Goal: Task Accomplishment & Management: Manage account settings

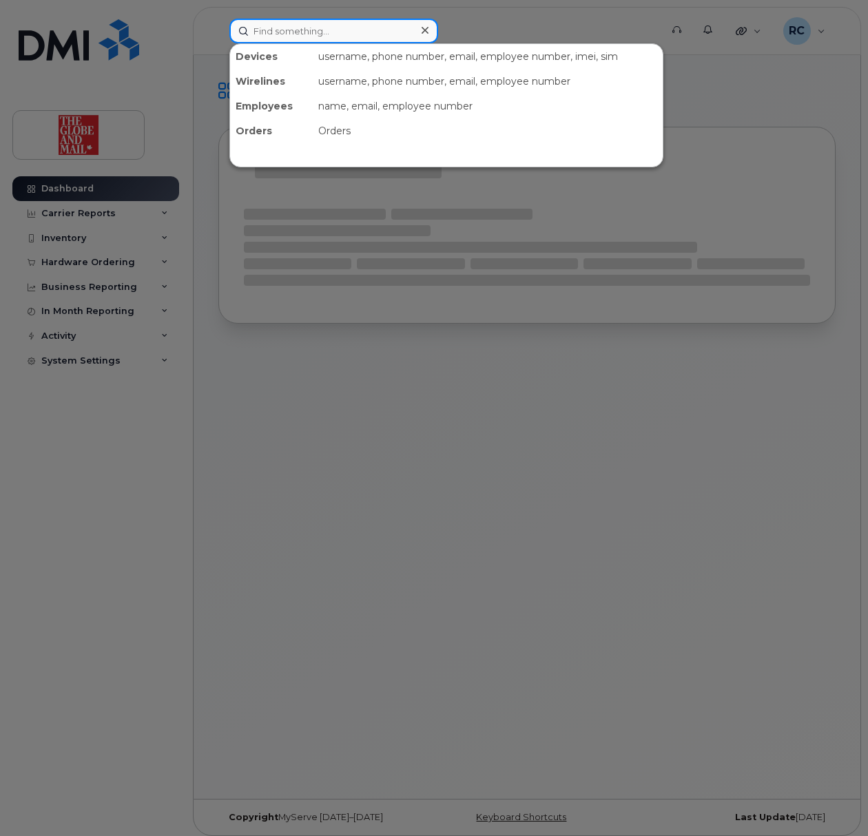
click at [320, 40] on input at bounding box center [333, 31] width 209 height 25
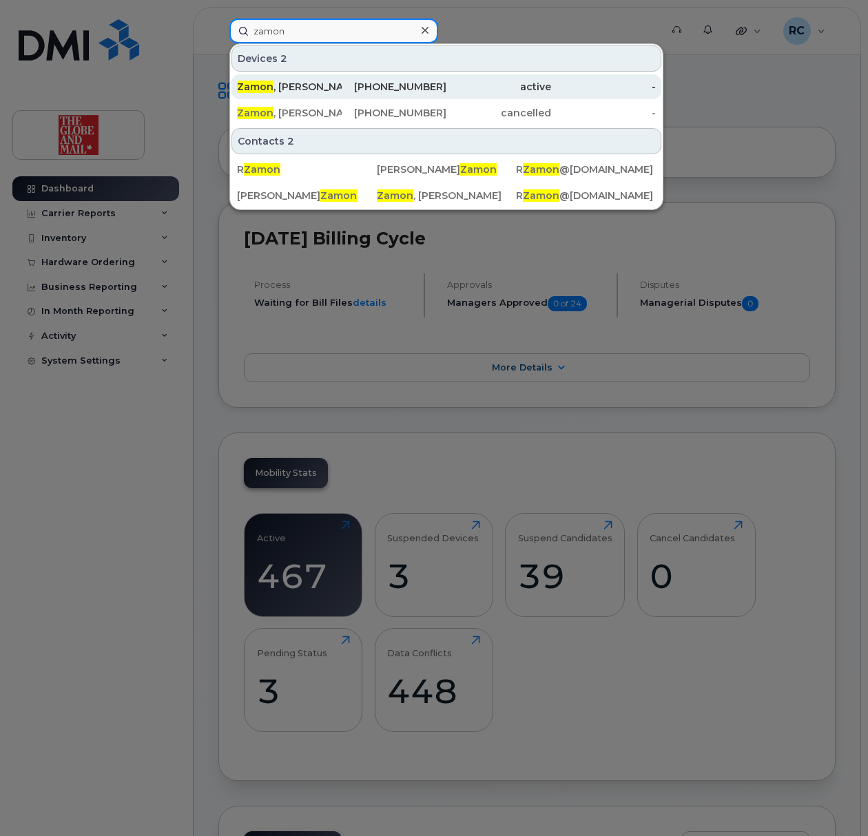
type input "zamon"
click at [368, 92] on div "437-328-8081" at bounding box center [394, 87] width 105 height 14
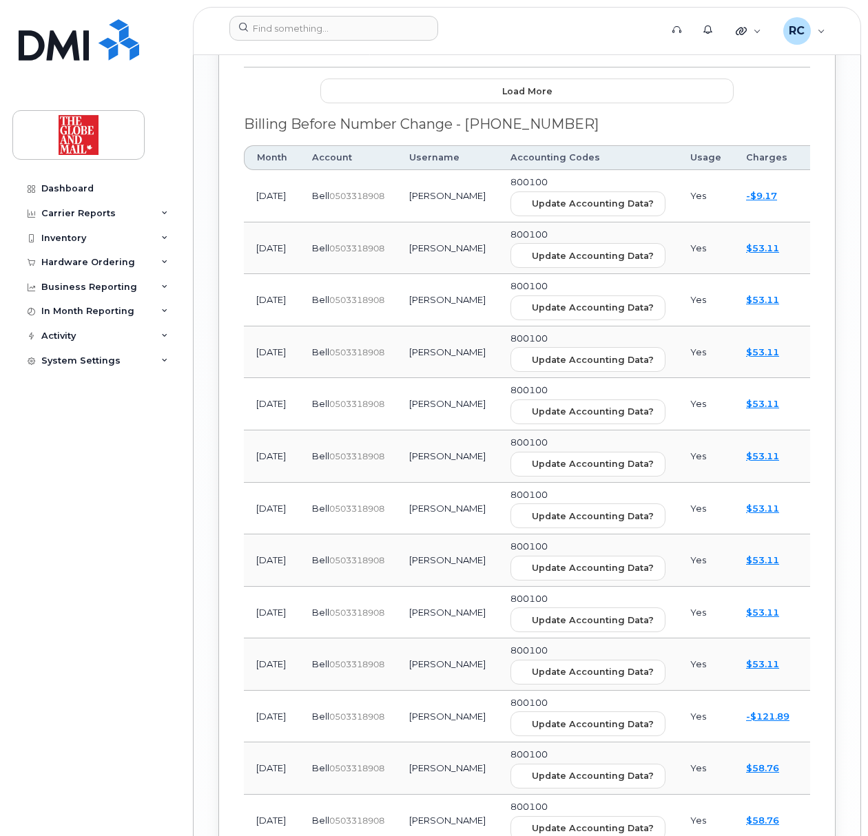
scroll to position [3123, 0]
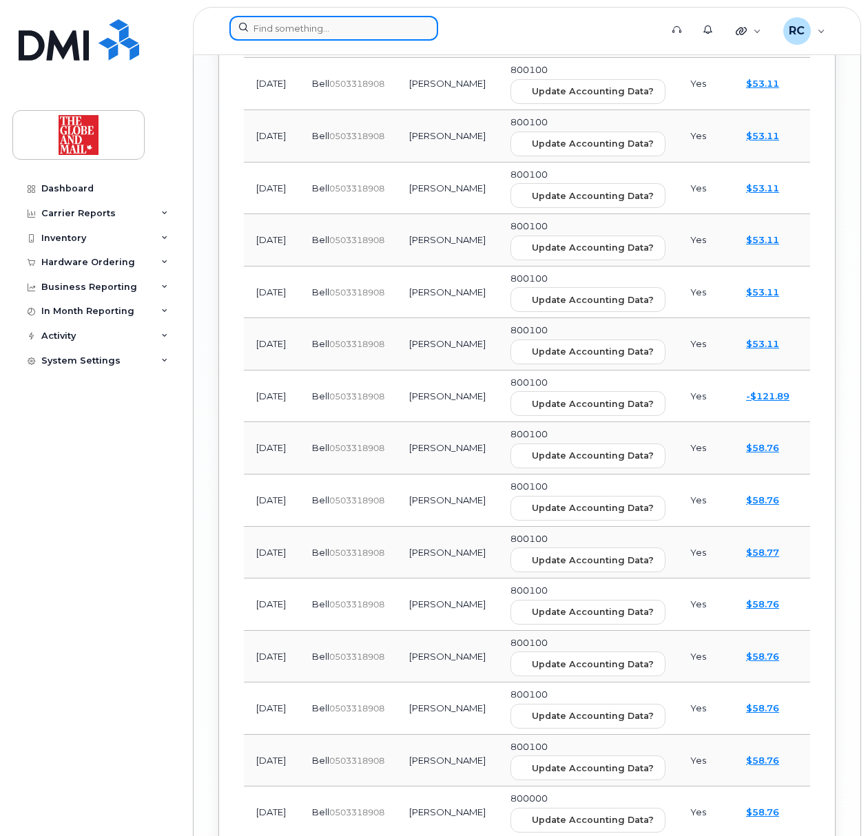
click at [342, 32] on input at bounding box center [333, 28] width 209 height 25
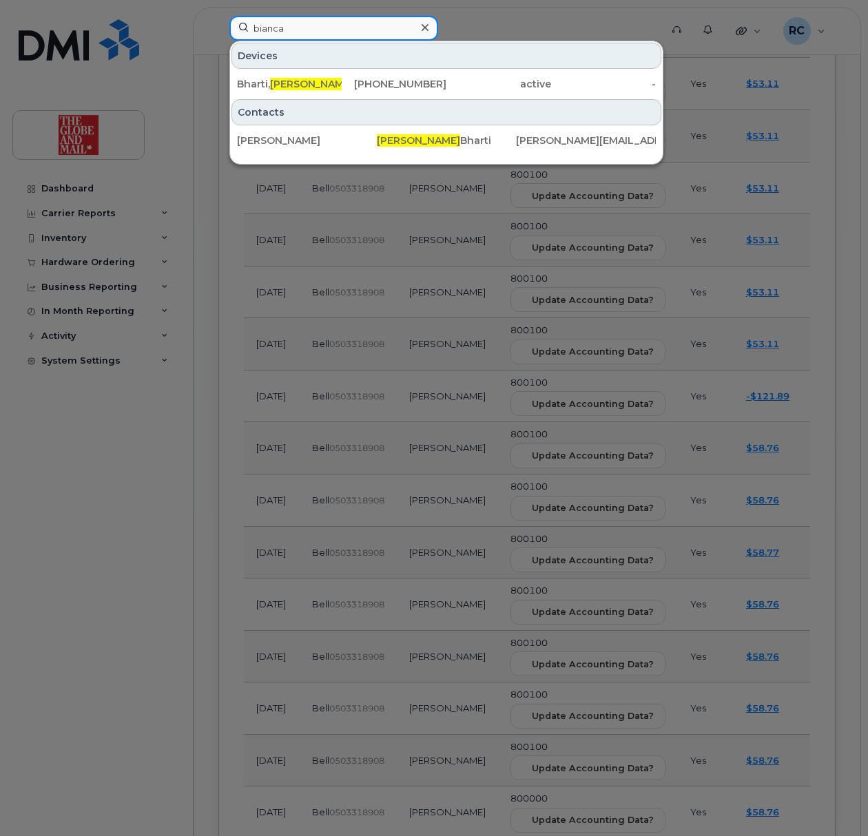
type input "bianca"
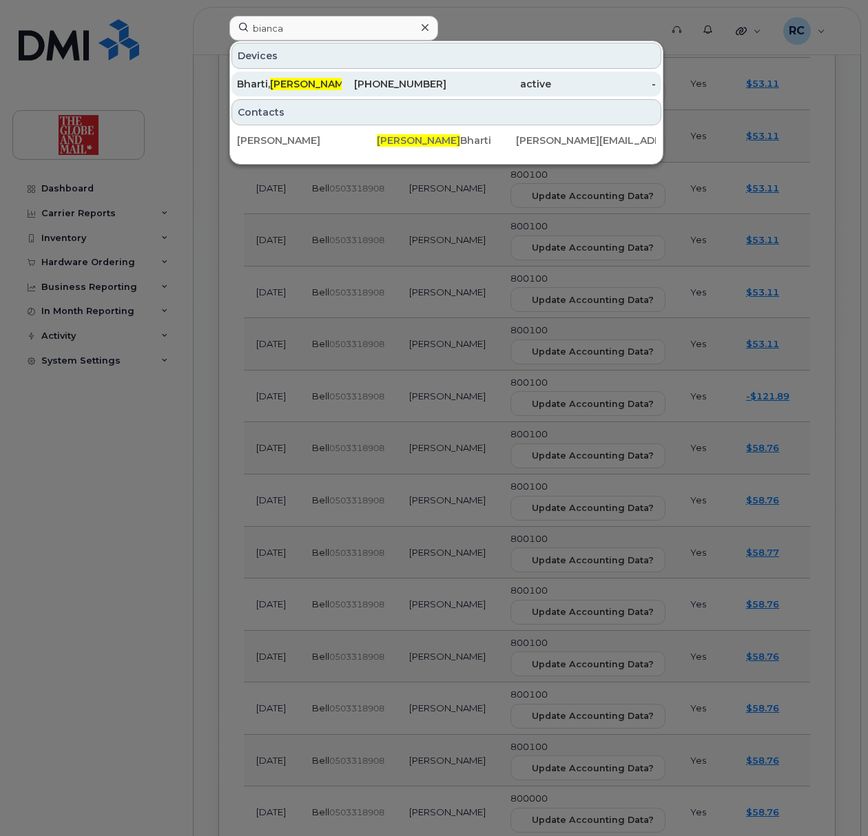
click at [284, 85] on span "Bianca" at bounding box center [311, 84] width 83 height 12
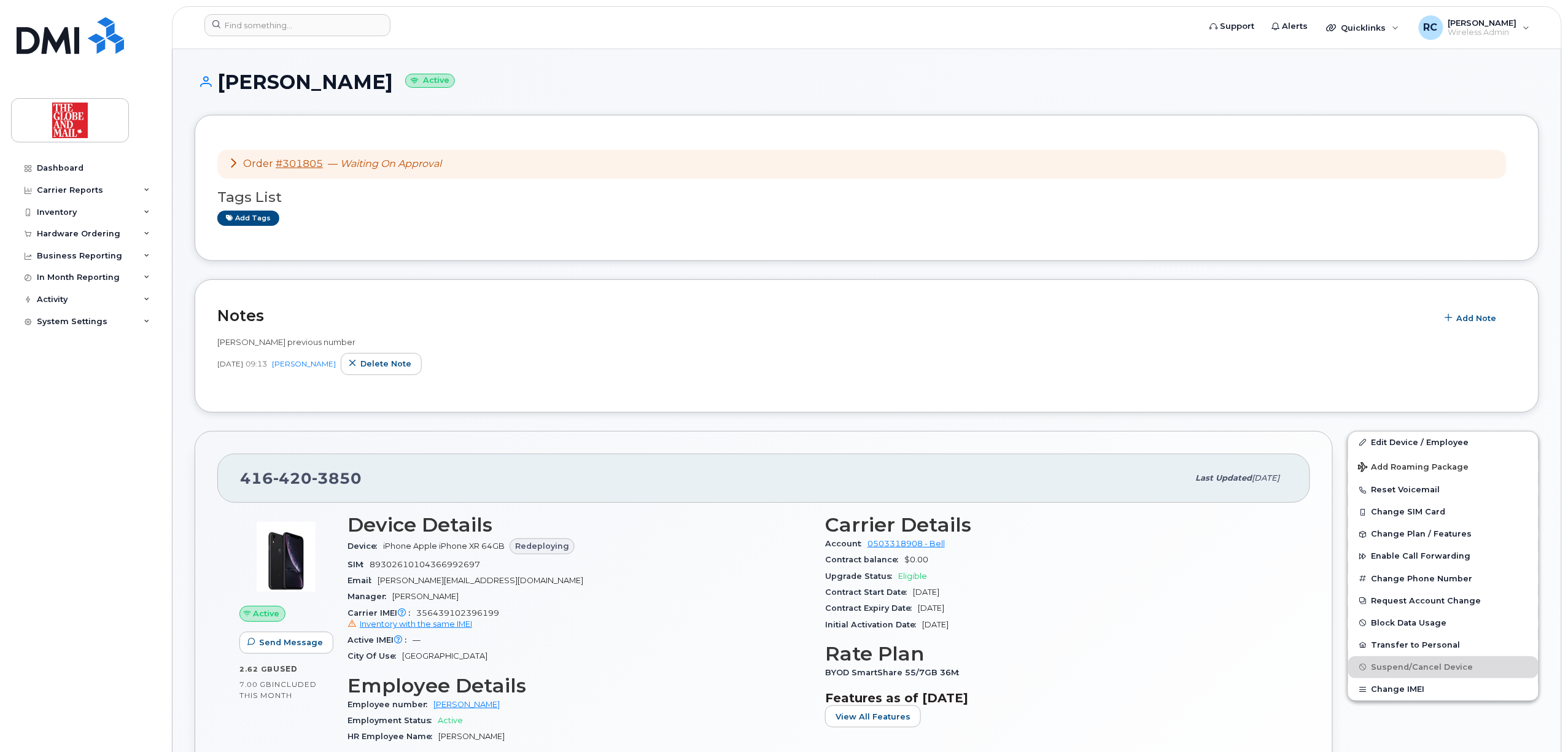
scroll to position [74, 0]
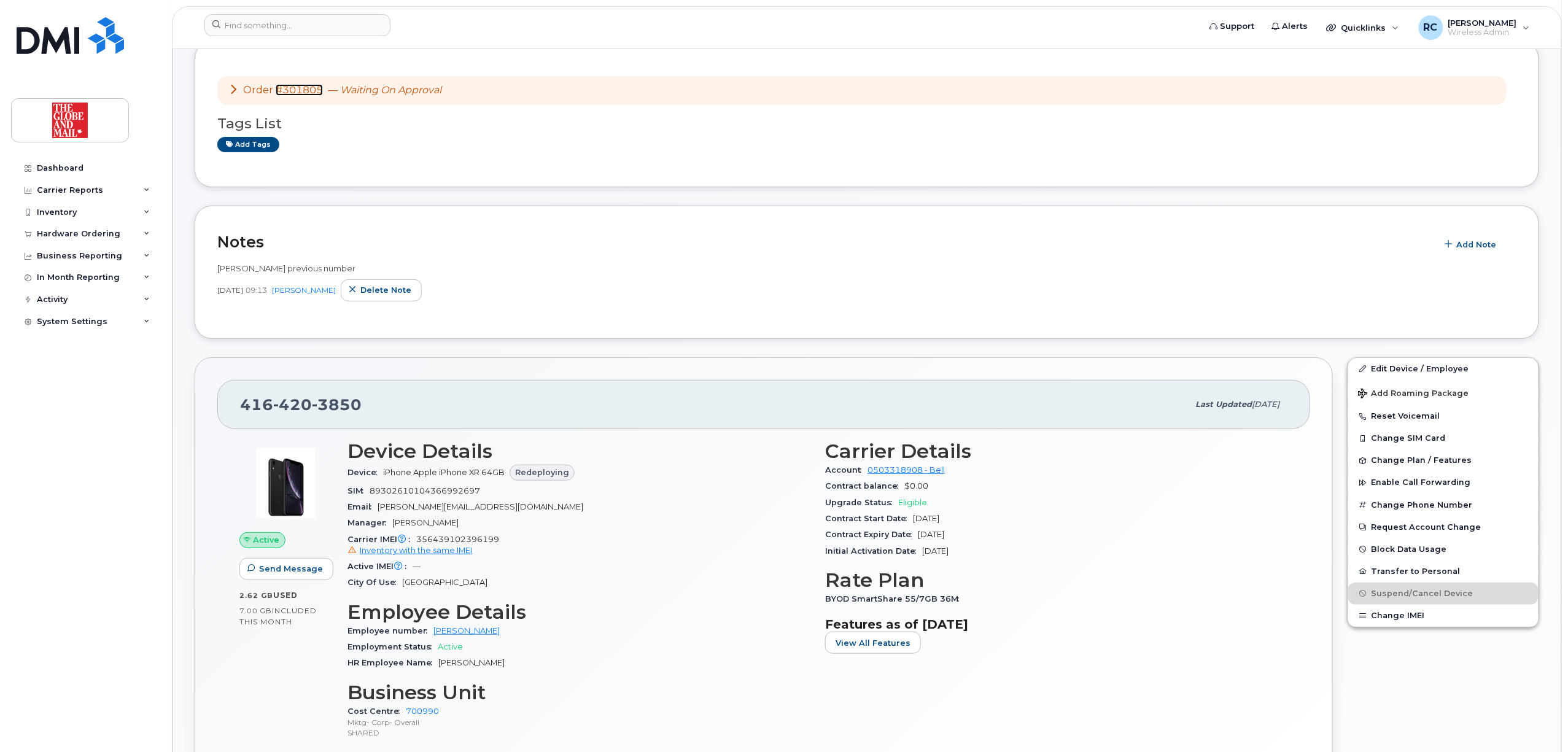
click at [306, 89] on link "#301805" at bounding box center [298, 89] width 47 height 12
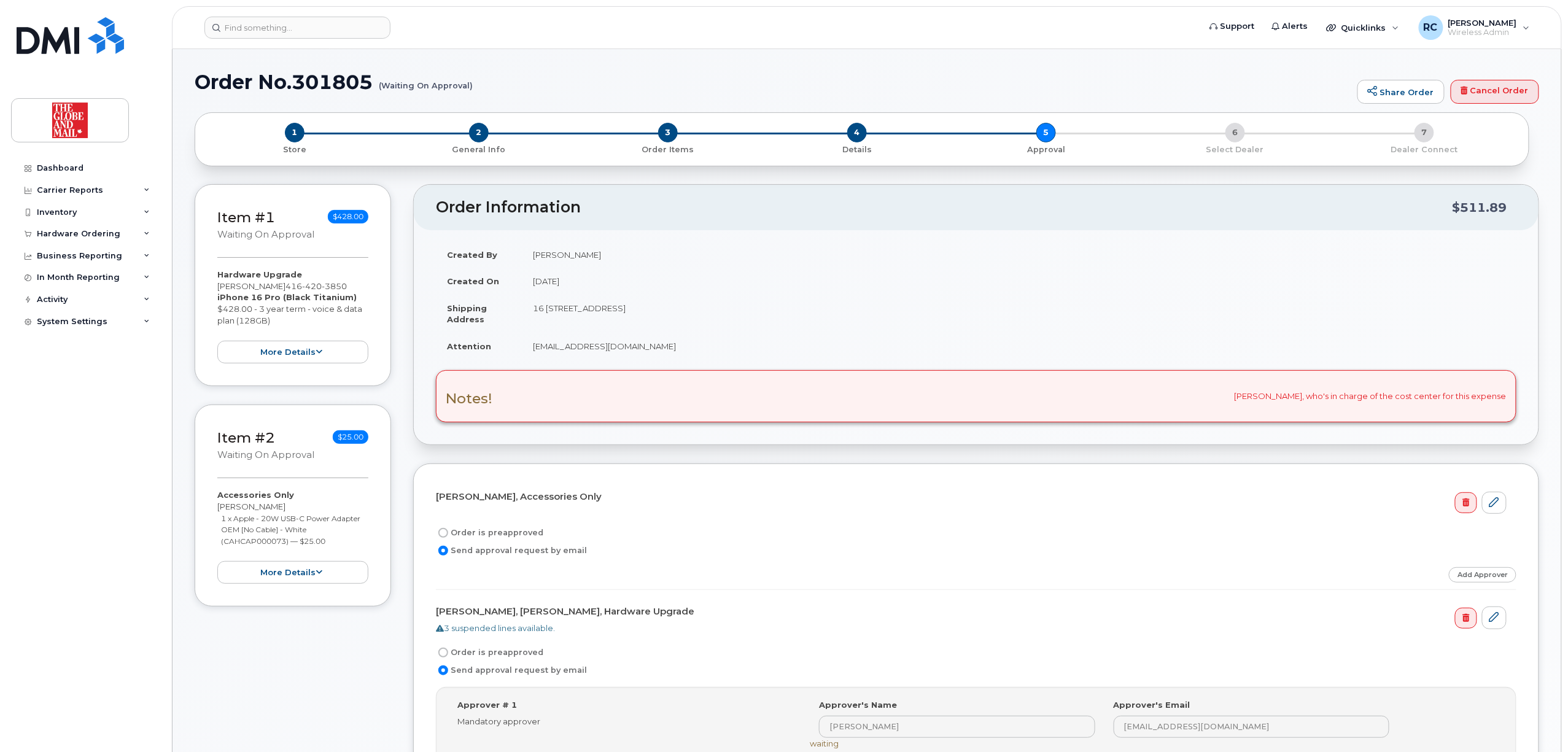
click at [311, 706] on div "Item #1 Waiting On Approval $428.00 Hardware Upgrade Bharti, Bianca 416 420 385…" at bounding box center [292, 538] width 196 height 707
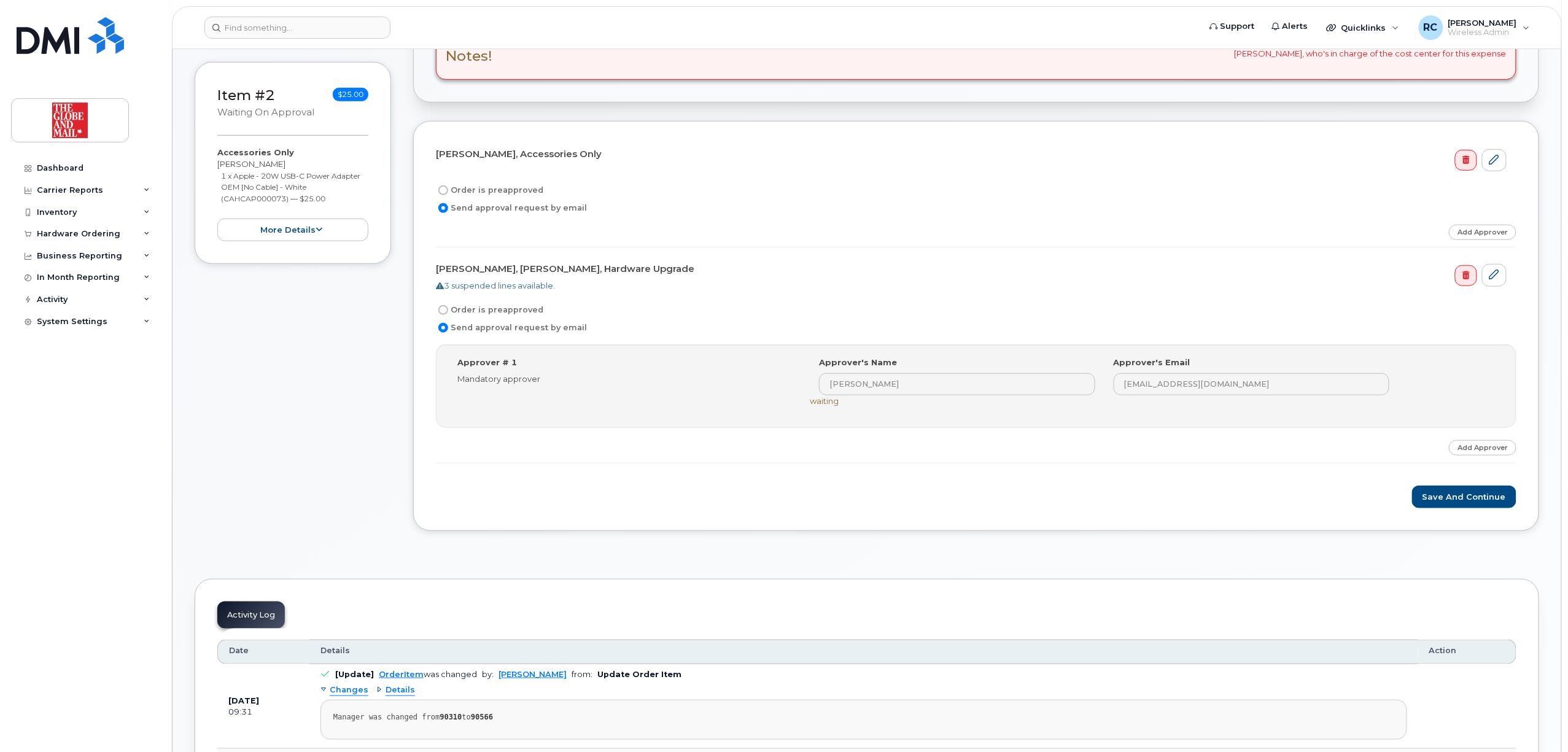
scroll to position [327, 0]
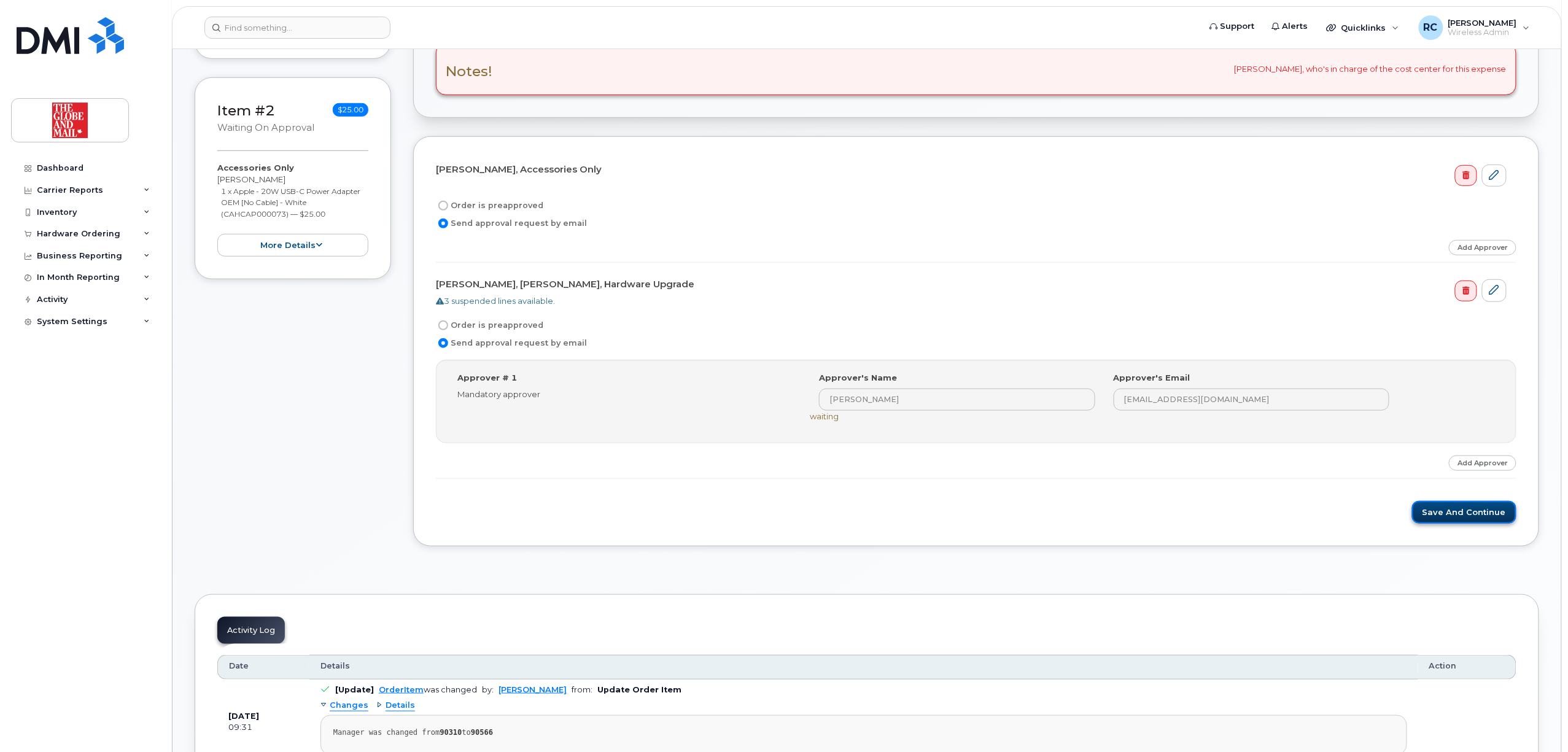
click at [1467, 513] on button "Save and Continue" at bounding box center [1464, 511] width 104 height 22
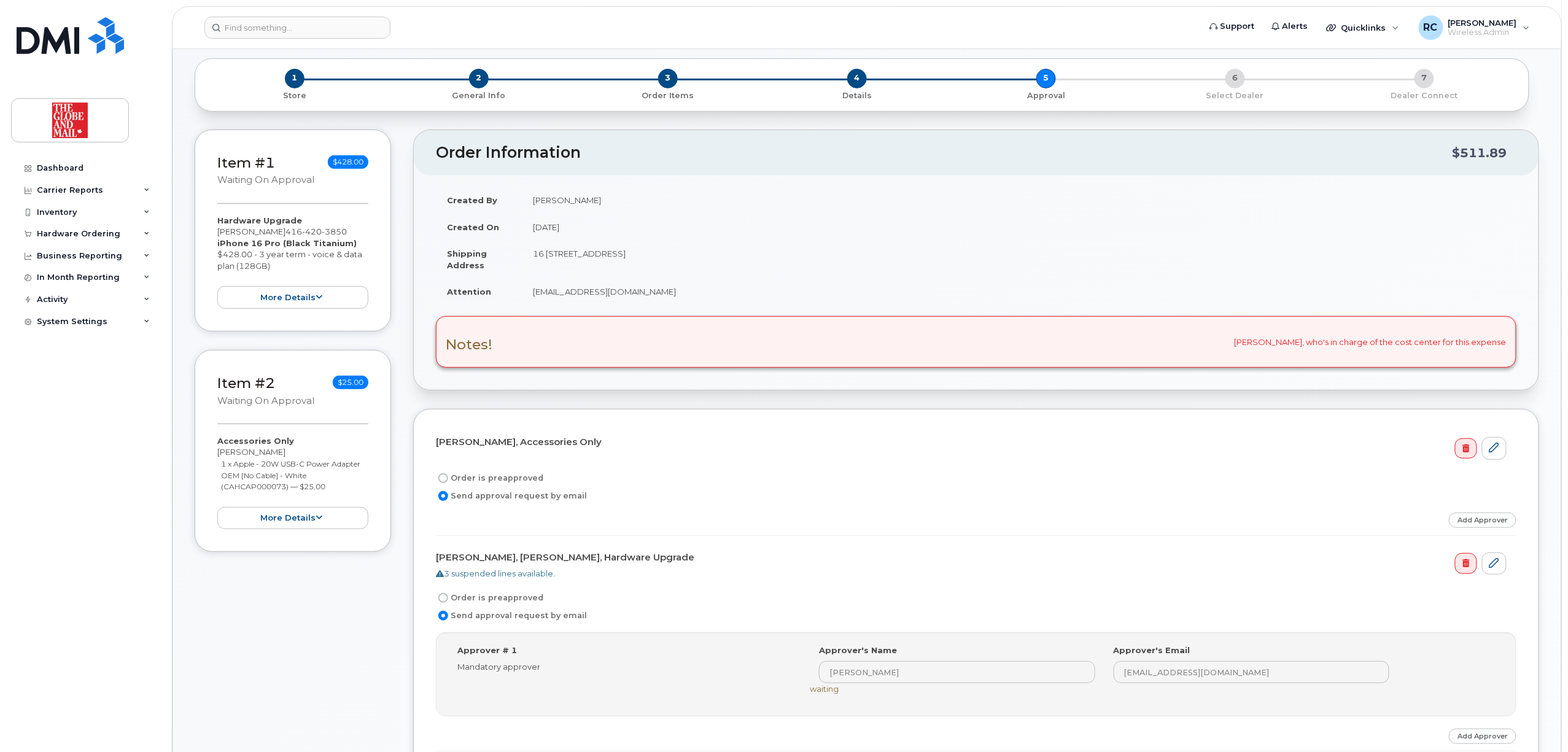
scroll to position [163, 0]
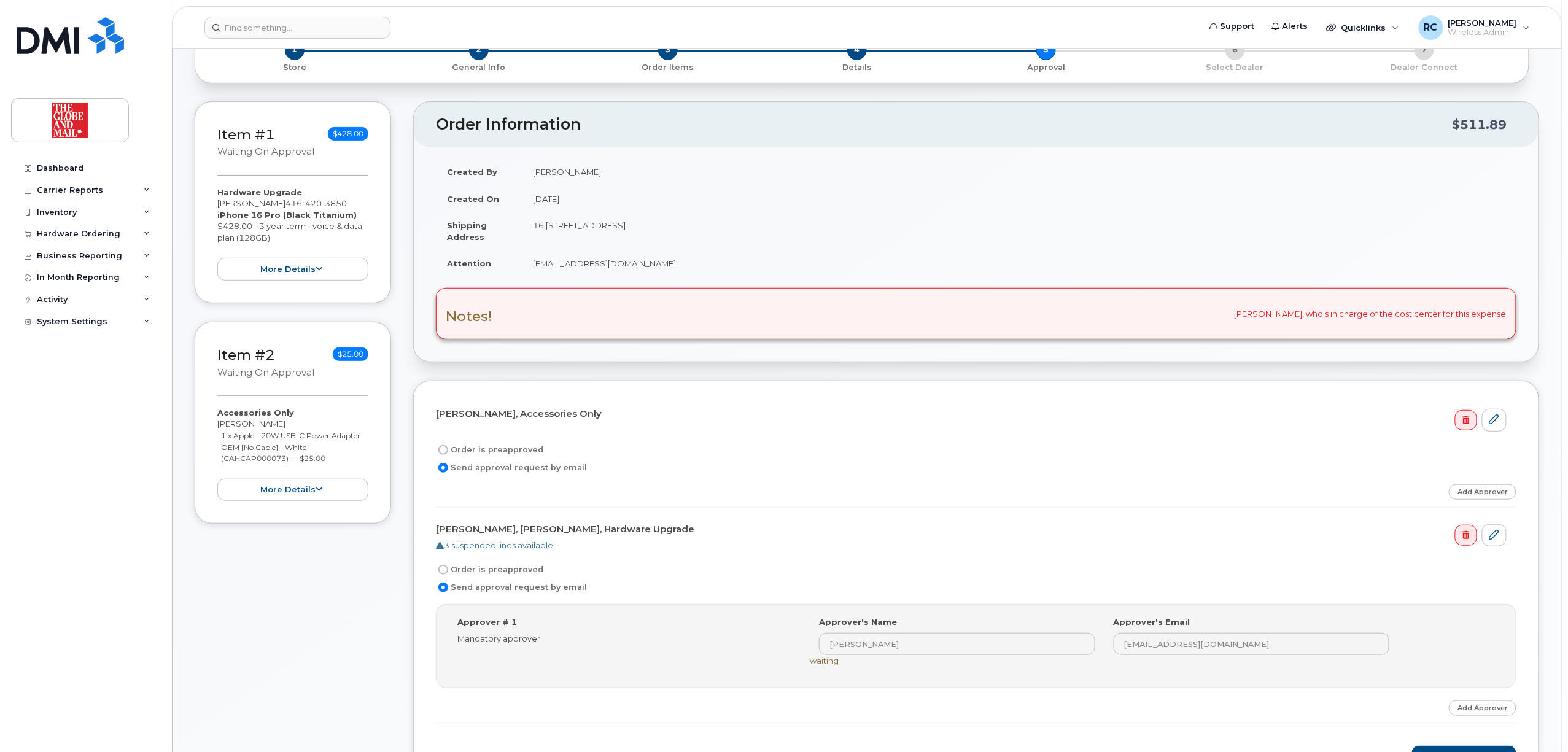
drag, startPoint x: 1383, startPoint y: 551, endPoint x: 1392, endPoint y: 551, distance: 9.0
click at [1383, 550] on div "3 suspended lines available." at bounding box center [971, 545] width 1071 height 12
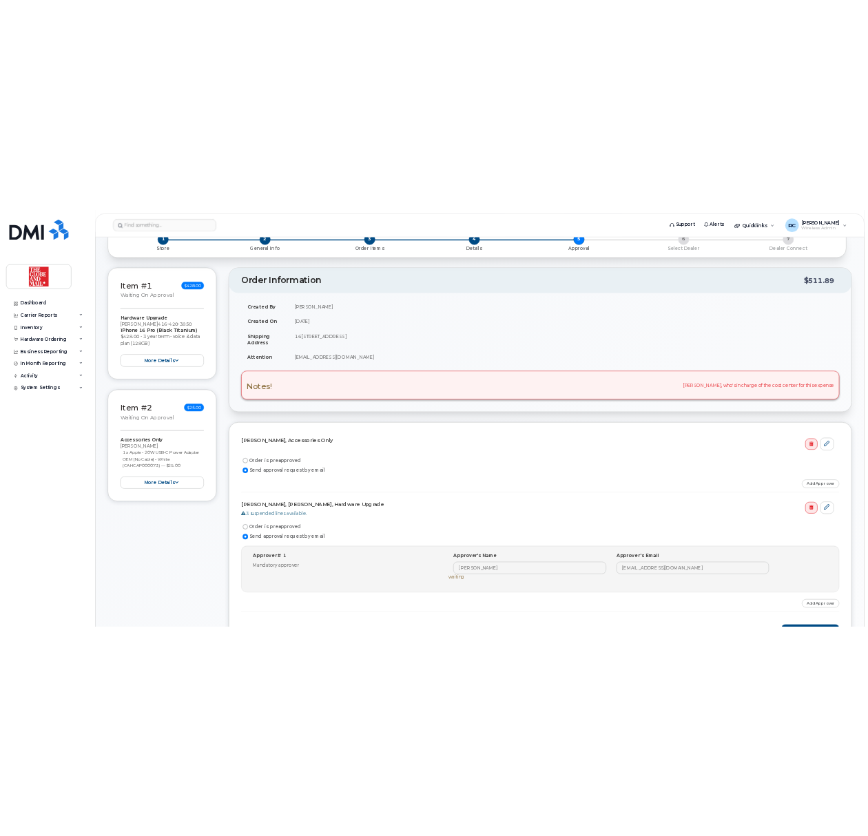
scroll to position [0, 0]
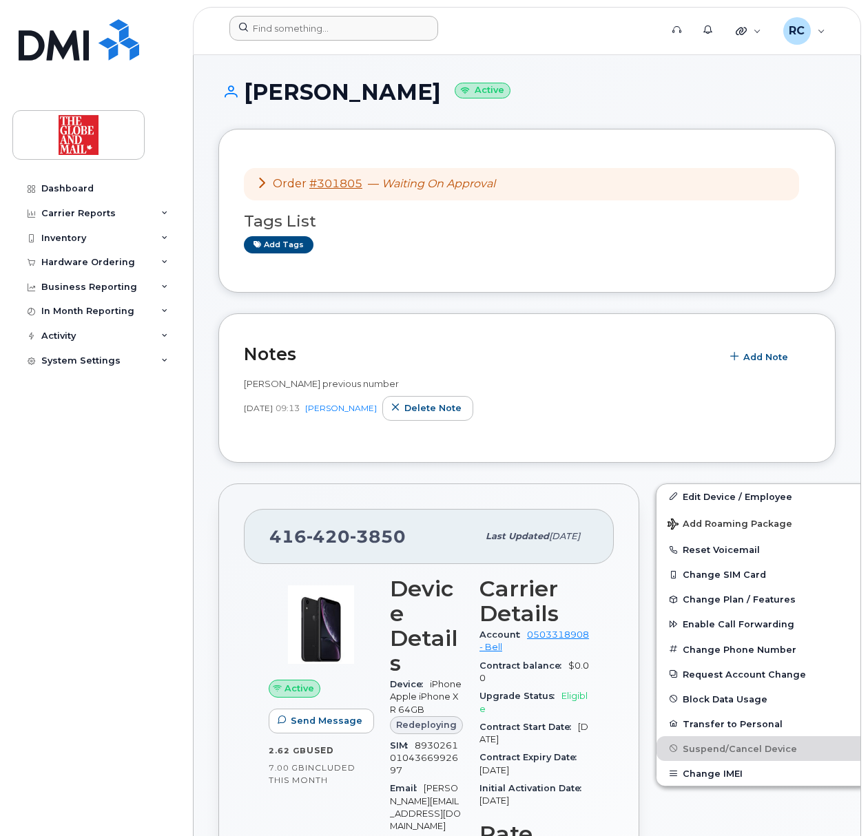
scroll to position [83, 0]
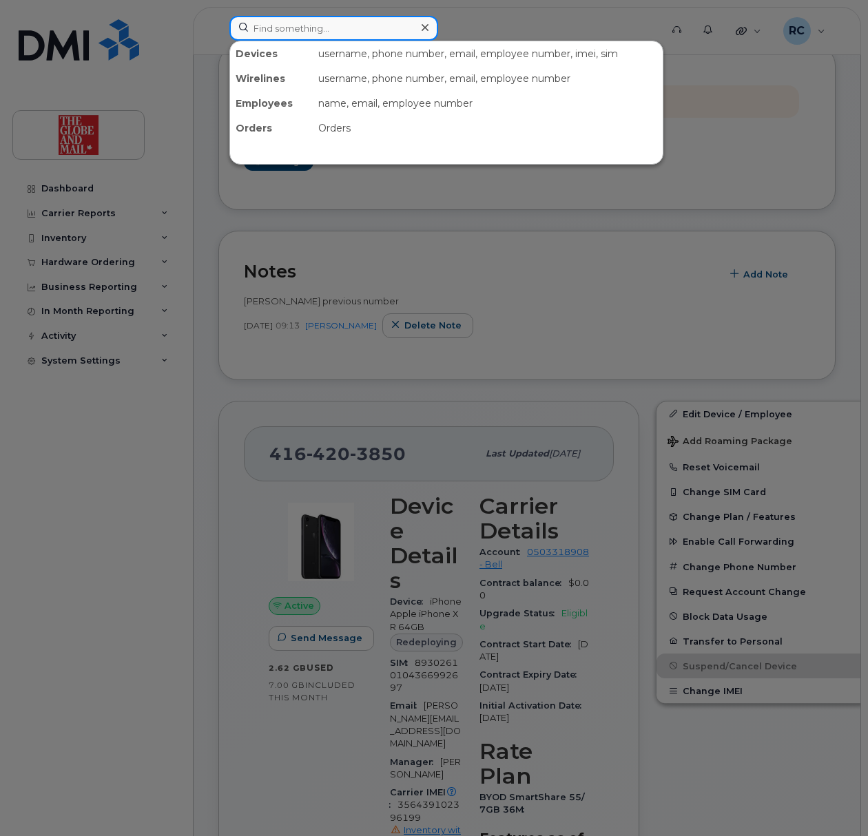
click at [383, 30] on input at bounding box center [333, 28] width 209 height 25
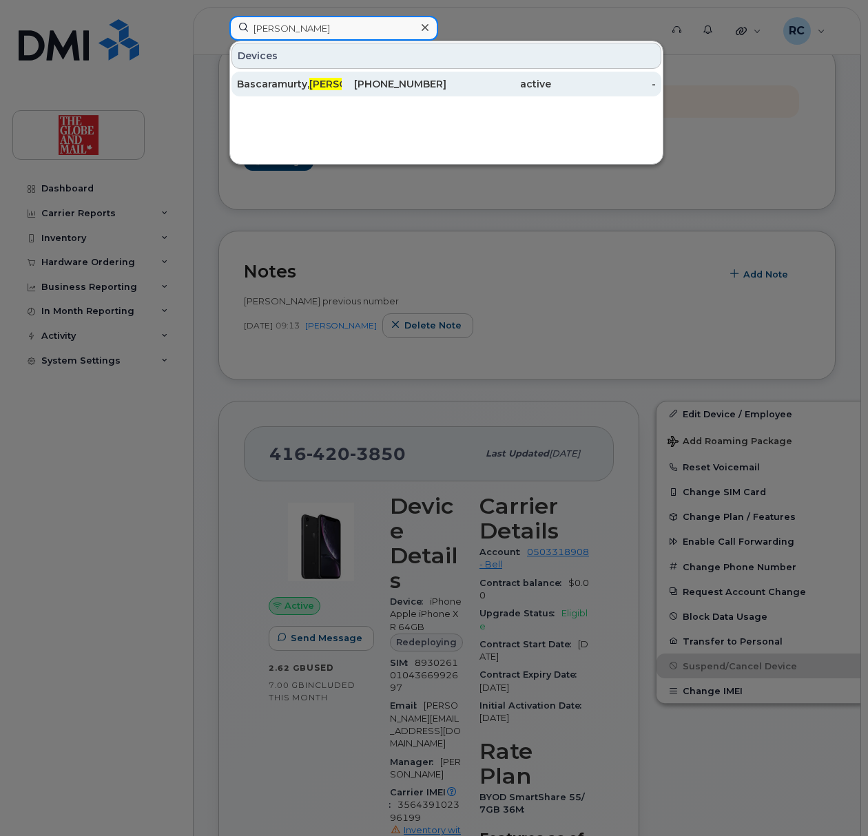
type input "daks"
click at [315, 83] on span "Daks" at bounding box center [350, 84] width 83 height 12
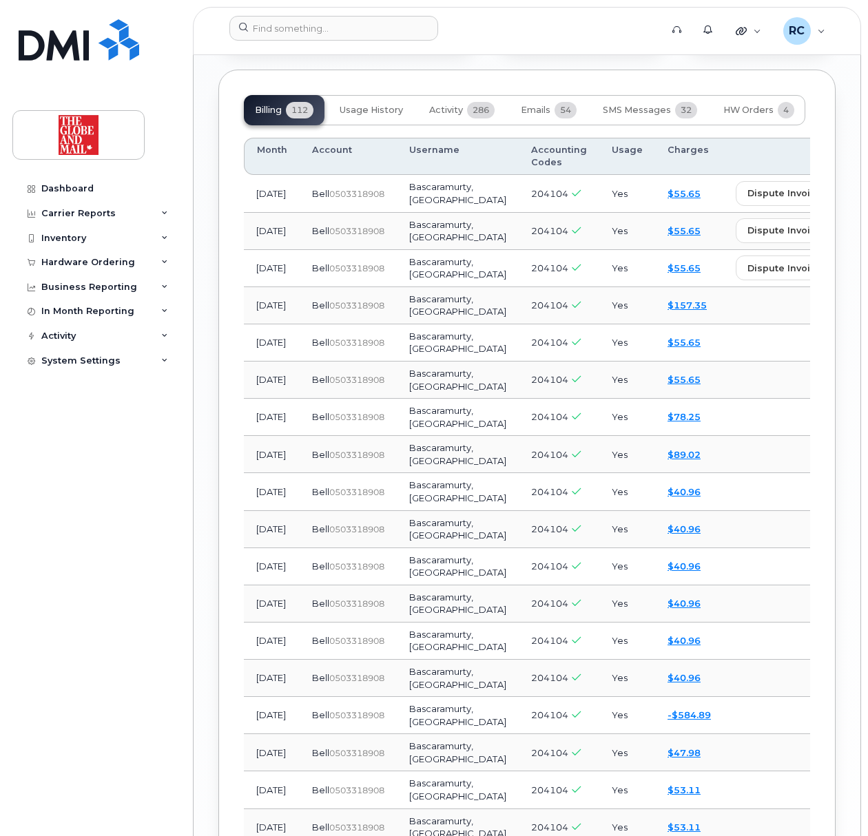
scroll to position [1554, 0]
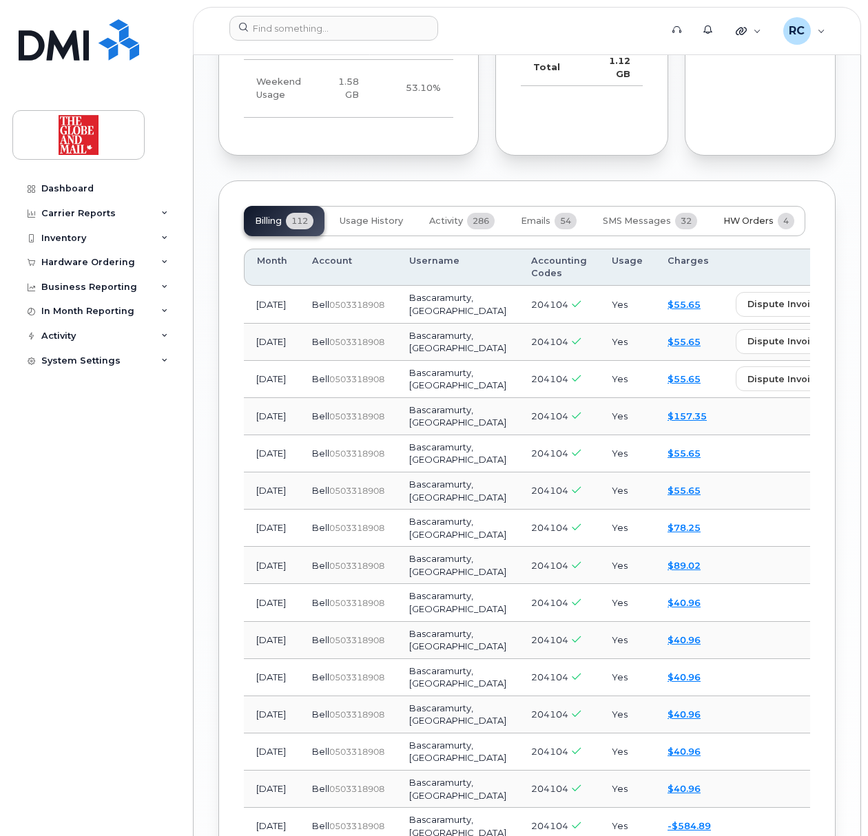
click at [743, 227] on span "HW Orders" at bounding box center [748, 221] width 50 height 11
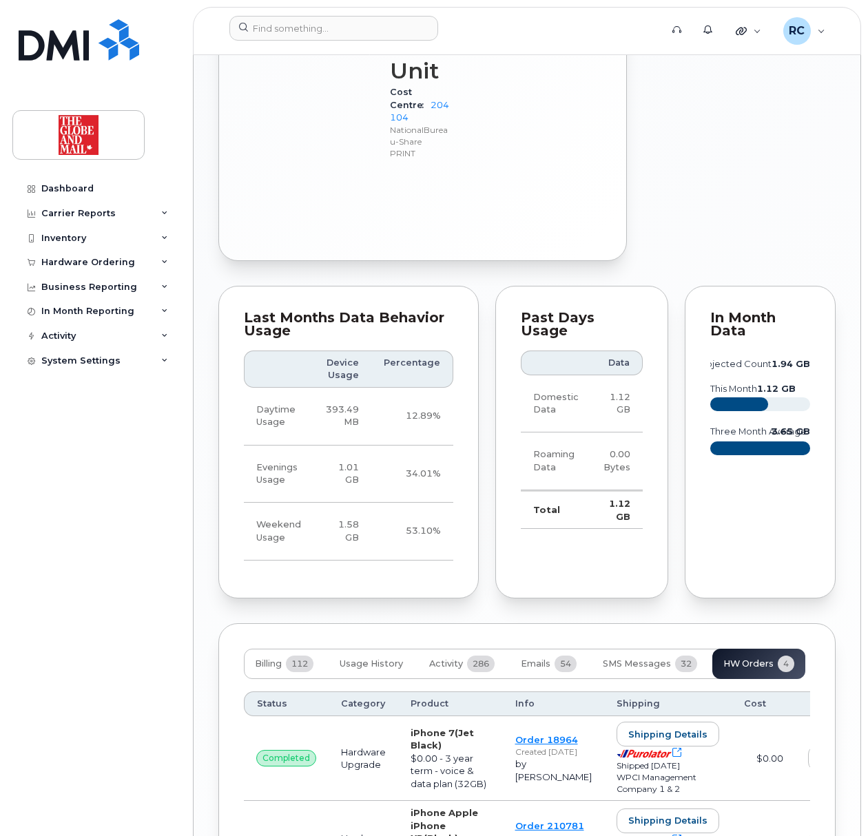
scroll to position [1547, 0]
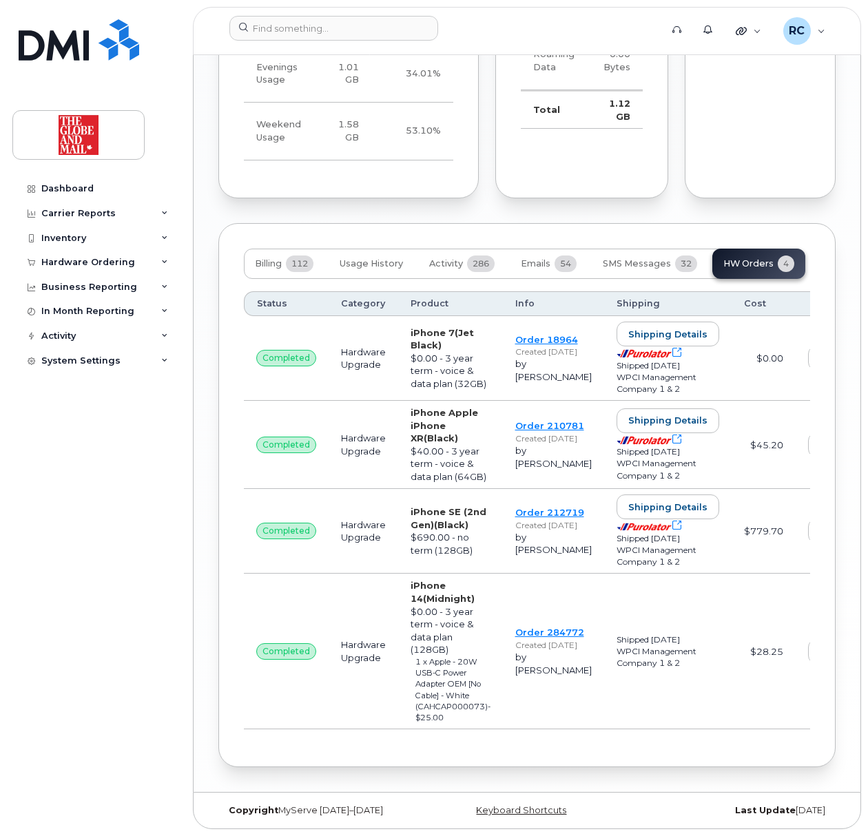
drag, startPoint x: 152, startPoint y: 714, endPoint x: 152, endPoint y: 704, distance: 9.6
click at [152, 714] on div "Dashboard Carrier Reports Monthly Billing Data Daily Data Pooling Data Behavior…" at bounding box center [97, 495] width 170 height 639
